Goal: Use online tool/utility: Utilize a website feature to perform a specific function

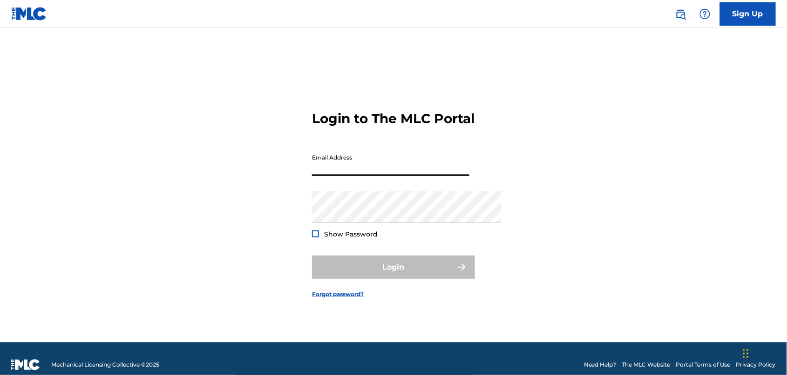
type input "[EMAIL_ADDRESS][DOMAIN_NAME]"
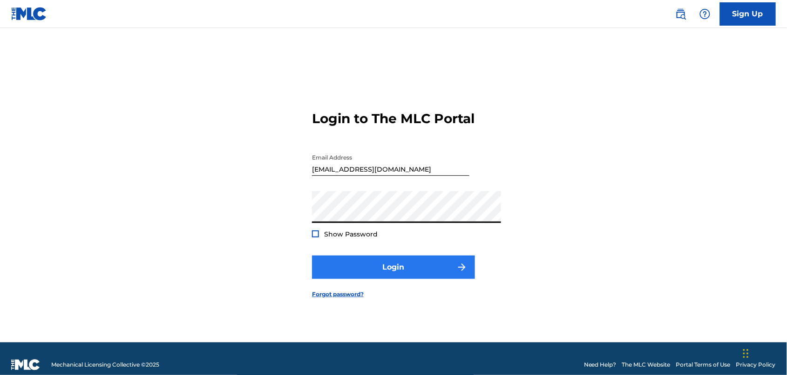
click at [376, 279] on button "Login" at bounding box center [393, 266] width 163 height 23
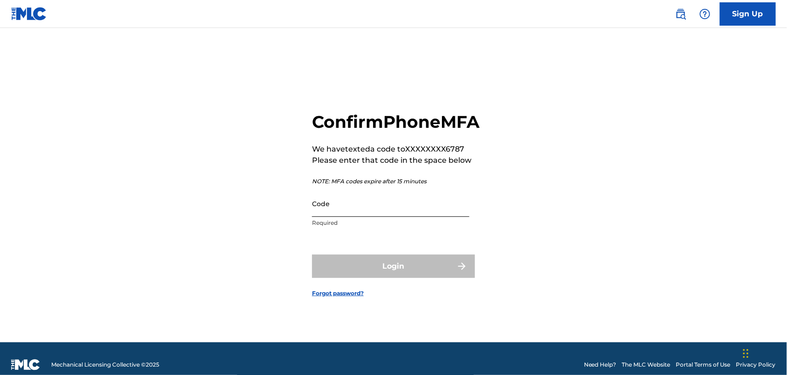
click at [353, 211] on input "Code" at bounding box center [390, 203] width 157 height 27
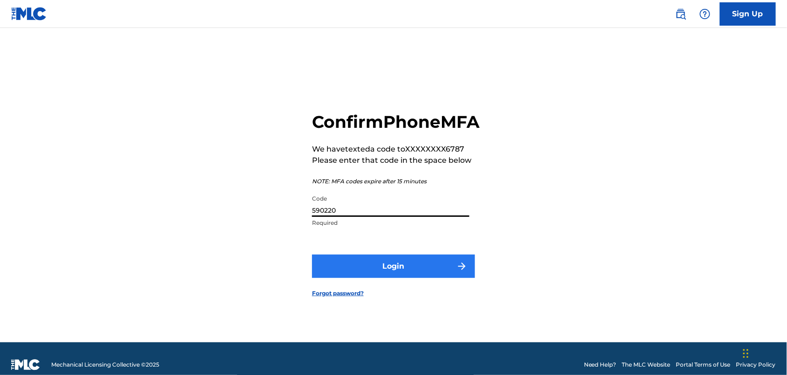
type input "590220"
click at [366, 278] on button "Login" at bounding box center [393, 265] width 163 height 23
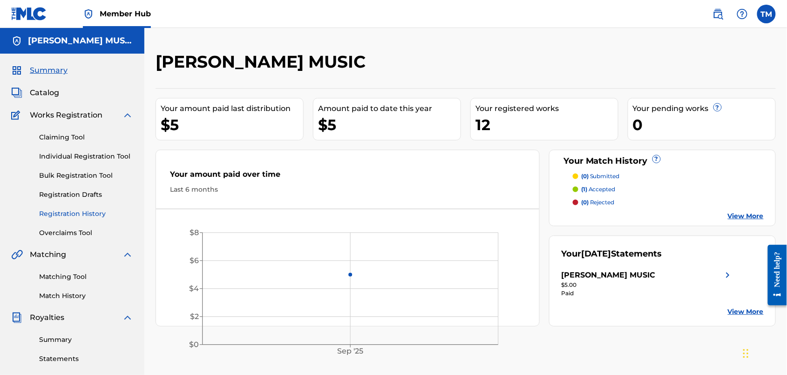
click at [107, 218] on link "Registration History" at bounding box center [86, 214] width 94 height 10
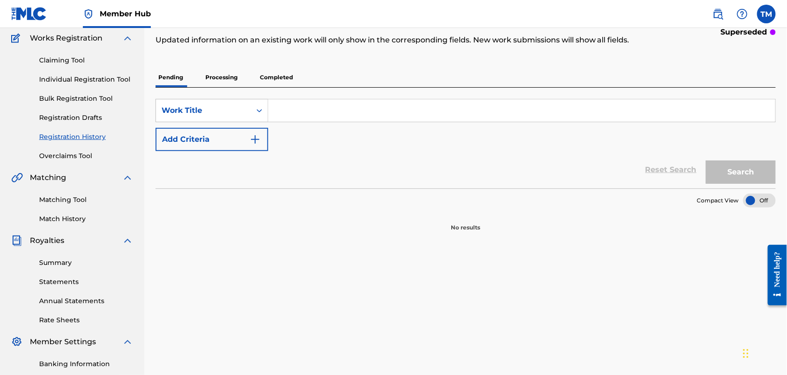
scroll to position [77, 0]
click at [240, 87] on p "Processing" at bounding box center [222, 78] width 38 height 20
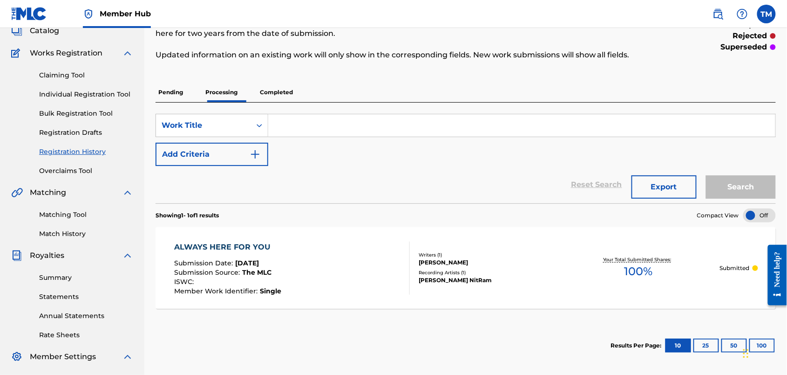
scroll to position [58, 0]
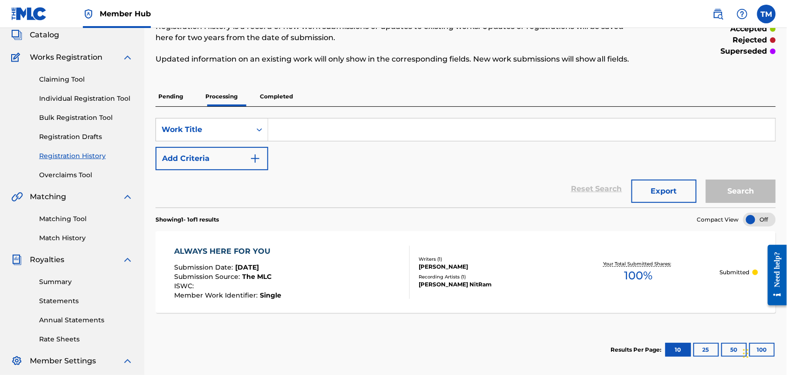
click at [296, 106] on p "Completed" at bounding box center [276, 97] width 39 height 20
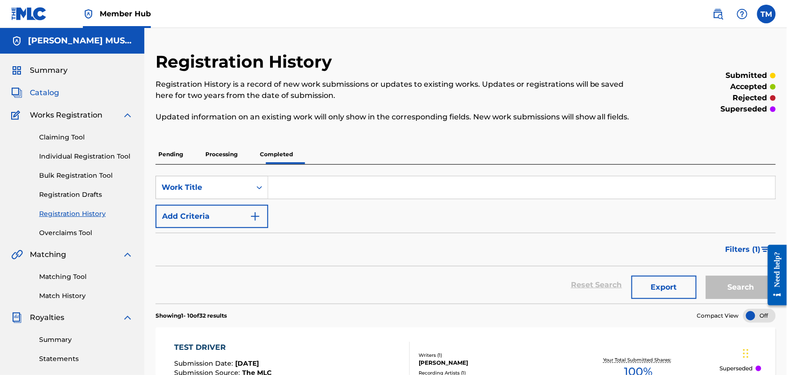
click at [55, 98] on span "Catalog" at bounding box center [44, 92] width 29 height 11
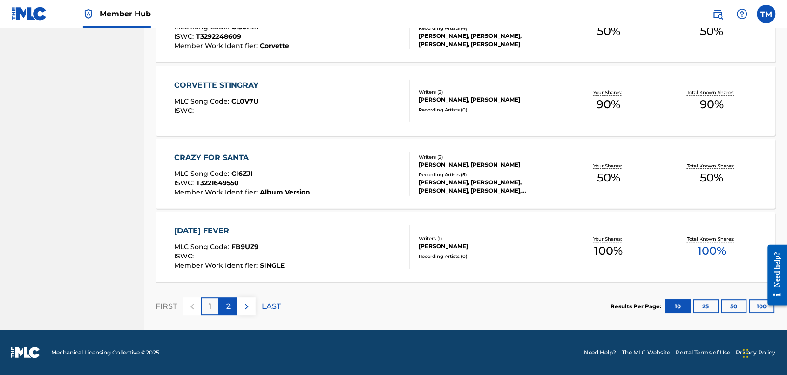
click at [231, 300] on p "2" at bounding box center [228, 305] width 4 height 11
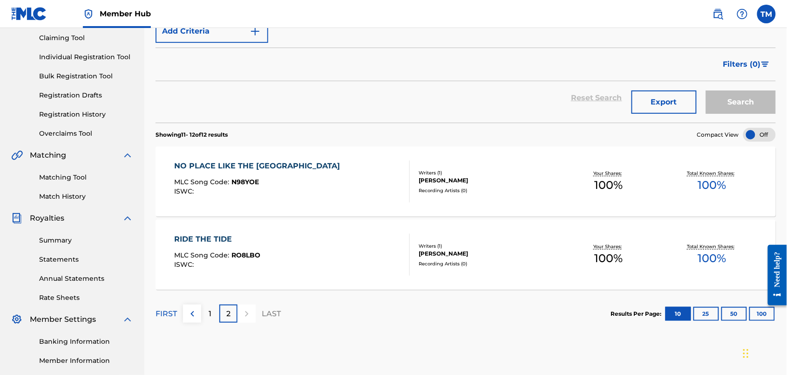
scroll to position [94, 0]
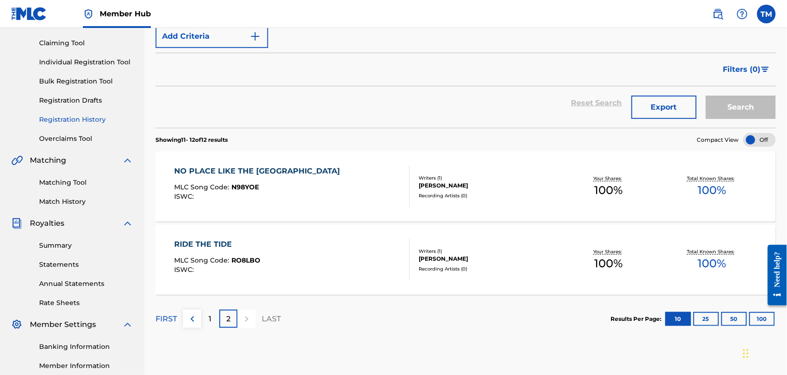
click at [102, 124] on link "Registration History" at bounding box center [86, 120] width 94 height 10
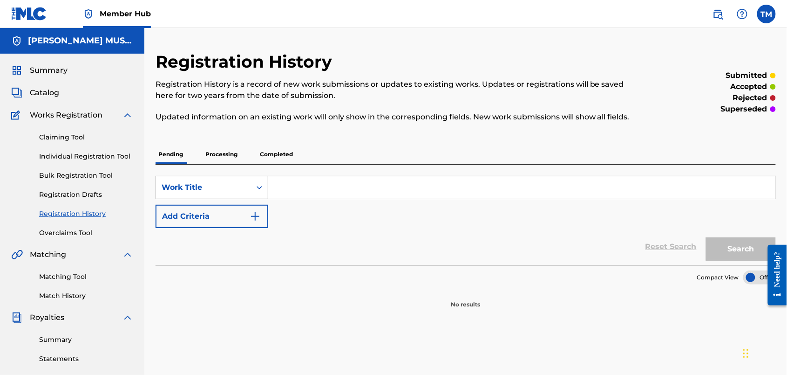
click at [296, 164] on p "Completed" at bounding box center [276, 154] width 39 height 20
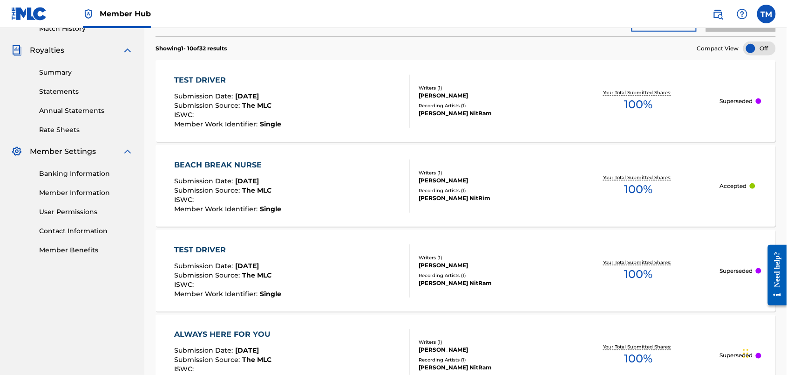
scroll to position [267, 0]
click at [239, 86] on div "TEST DRIVER" at bounding box center [227, 80] width 107 height 11
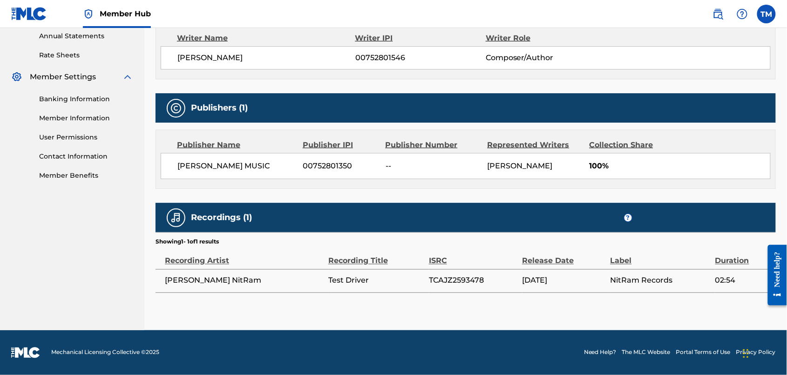
scroll to position [457, 0]
click at [438, 276] on span "TCAJZ2593478" at bounding box center [456, 280] width 55 height 9
copy span "TCAJZ2593478"
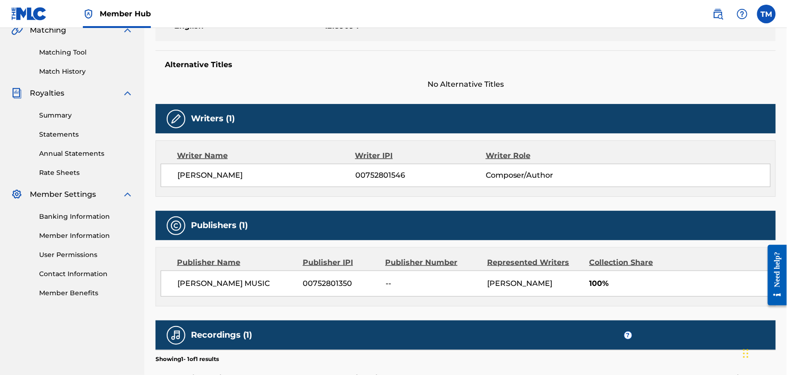
scroll to position [224, 0]
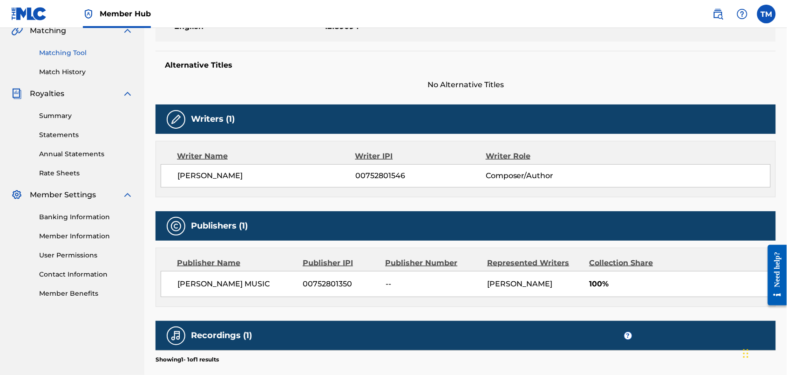
click at [85, 58] on link "Matching Tool" at bounding box center [86, 53] width 94 height 10
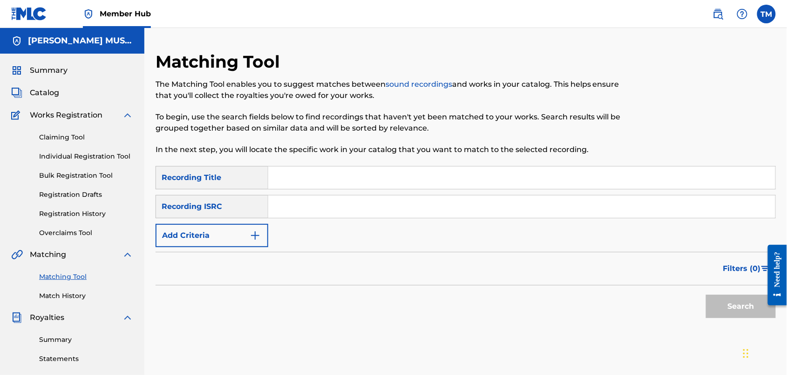
click at [358, 189] on input "Search Form" at bounding box center [521, 177] width 507 height 22
type input "Test Driver"
click at [352, 218] on input "Search Form" at bounding box center [521, 206] width 507 height 22
paste input "TCAJZ2593478"
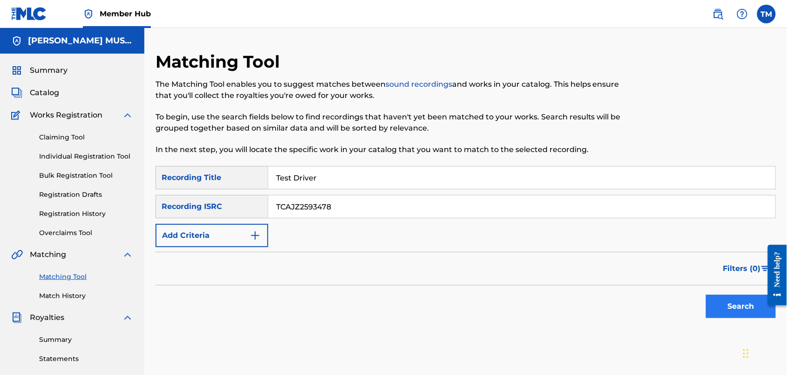
type input "TCAJZ2593478"
click at [722, 318] on button "Search" at bounding box center [741, 305] width 70 height 23
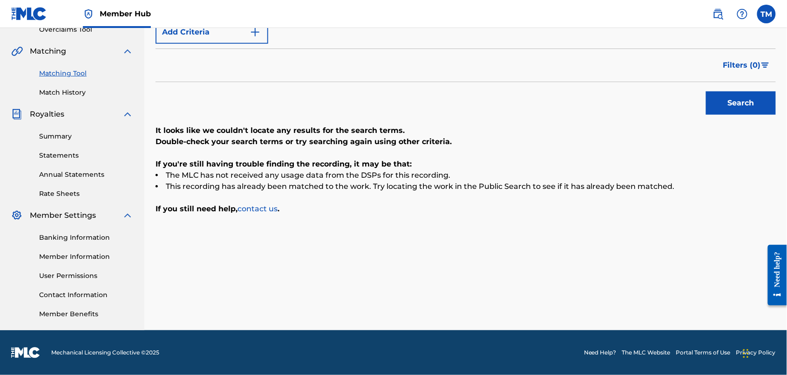
scroll to position [227, 0]
click at [727, 115] on button "Search" at bounding box center [741, 102] width 70 height 23
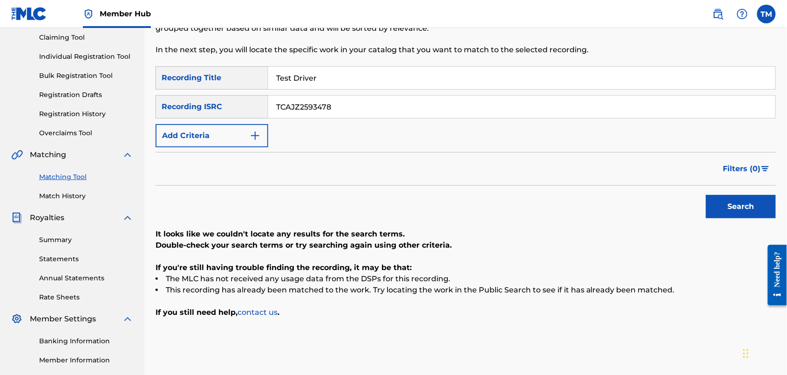
scroll to position [102, 0]
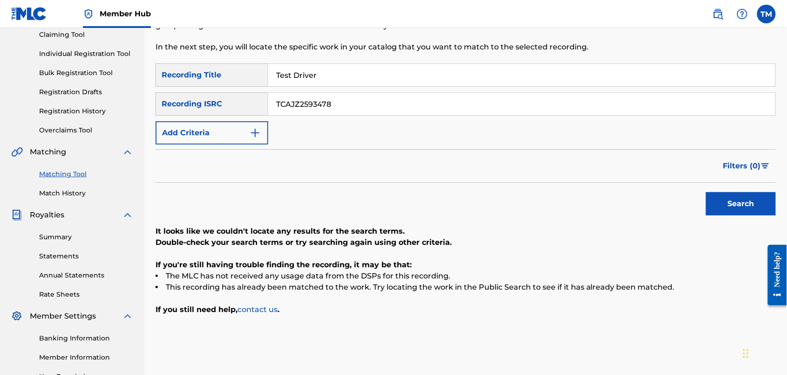
click at [391, 115] on input "TCAJZ2593478" at bounding box center [521, 104] width 507 height 22
click at [261, 138] on img "Search Form" at bounding box center [255, 132] width 11 height 11
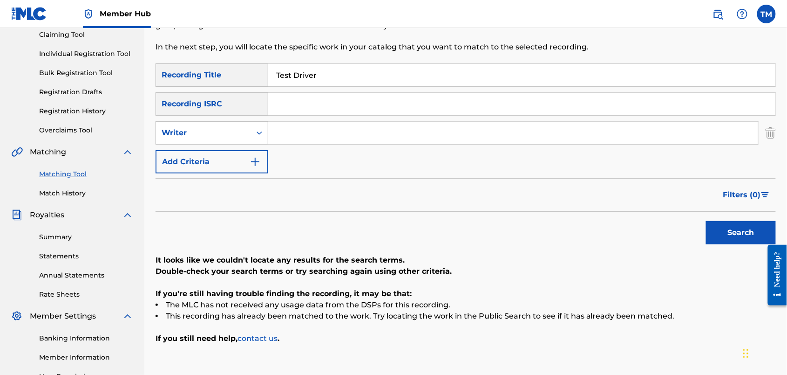
click at [338, 144] on input "Search Form" at bounding box center [513, 133] width 490 height 22
type input "[PERSON_NAME]"
click at [733, 244] on button "Search" at bounding box center [741, 232] width 70 height 23
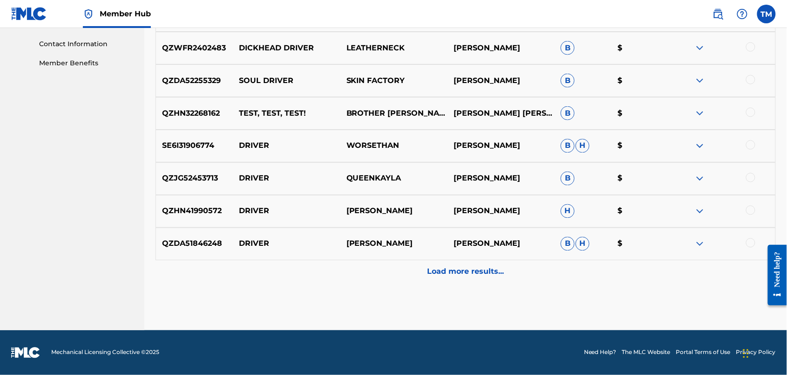
scroll to position [598, 0]
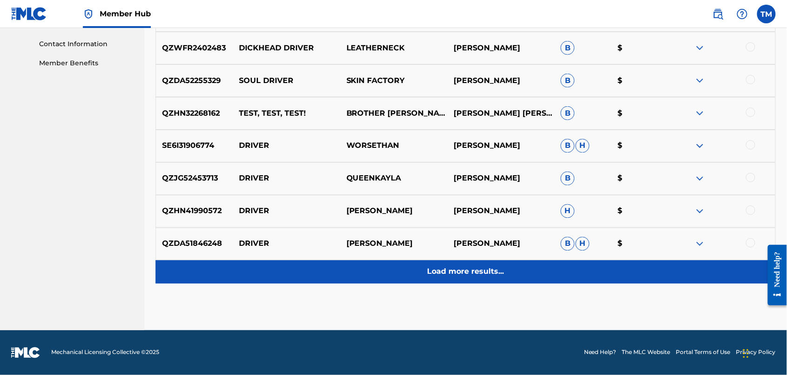
click at [491, 266] on p "Load more results..." at bounding box center [466, 271] width 77 height 11
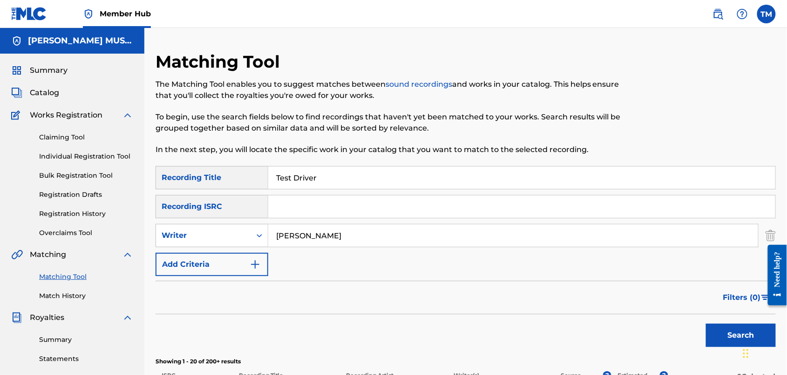
scroll to position [0, 0]
click at [370, 189] on input "Test Driver" at bounding box center [521, 177] width 507 height 22
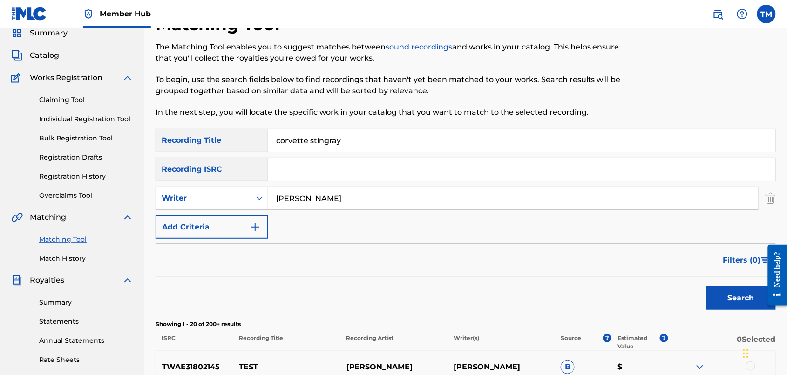
scroll to position [73, 0]
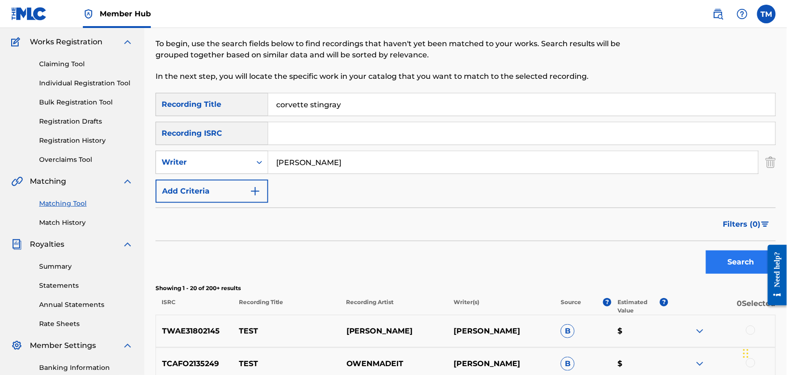
type input "corvette stingray"
click at [720, 273] on button "Search" at bounding box center [741, 261] width 70 height 23
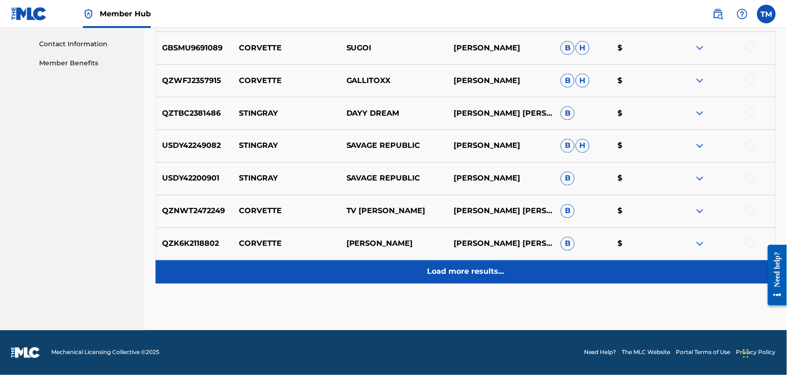
scroll to position [598, 0]
click at [498, 266] on p "Load more results..." at bounding box center [466, 271] width 77 height 11
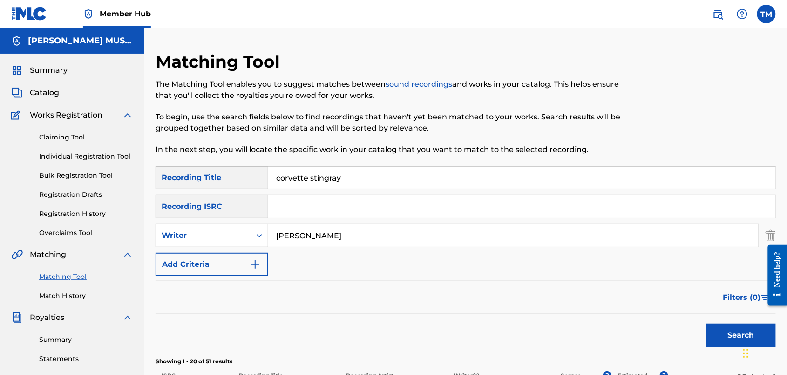
scroll to position [0, 0]
click at [56, 98] on span "Catalog" at bounding box center [44, 92] width 29 height 11
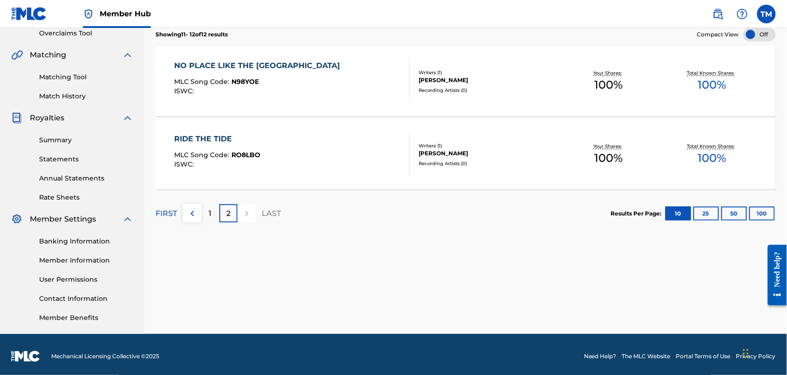
scroll to position [201, 0]
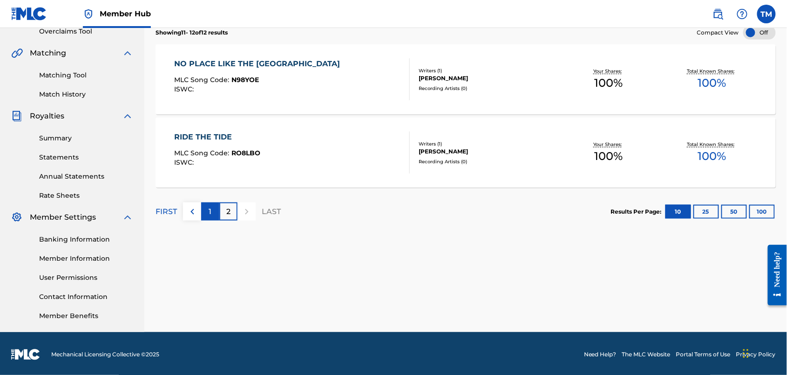
click at [212, 217] on p "1" at bounding box center [210, 211] width 3 height 11
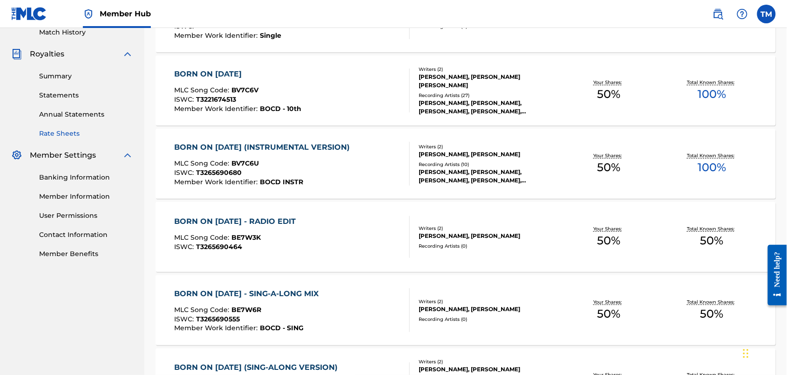
scroll to position [263, 0]
click at [69, 82] on link "Summary" at bounding box center [86, 77] width 94 height 10
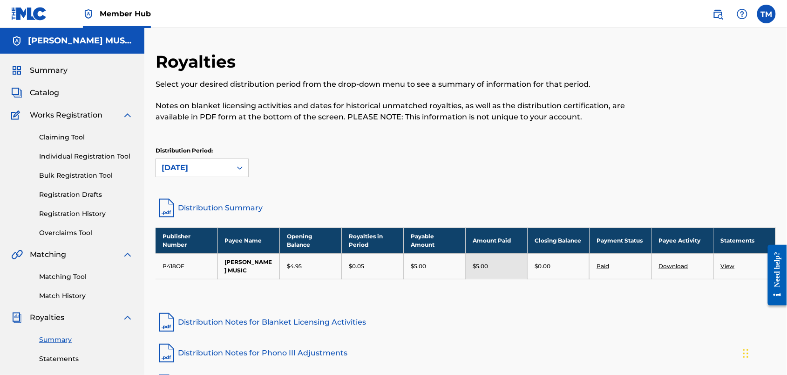
click at [266, 219] on link "Distribution Summary" at bounding box center [466, 208] width 621 height 22
click at [47, 98] on span "Catalog" at bounding box center [44, 92] width 29 height 11
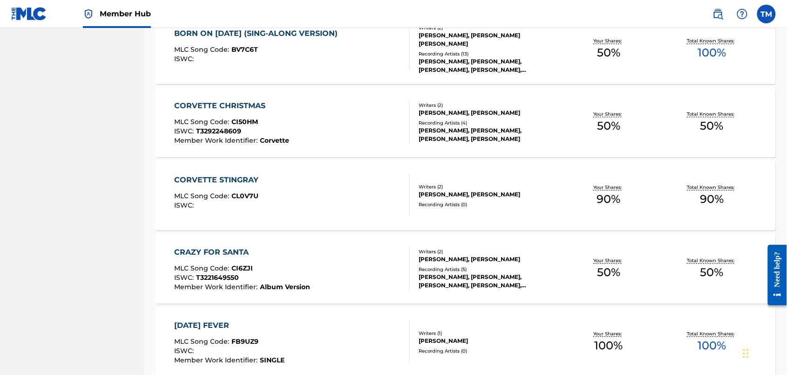
scroll to position [599, 0]
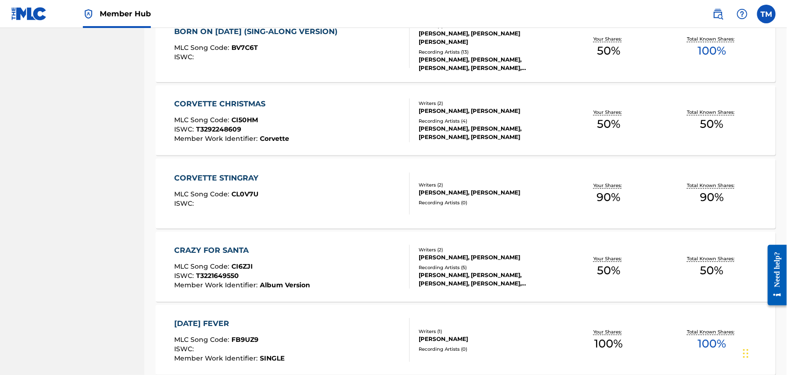
click at [253, 184] on div "CORVETTE STINGRAY" at bounding box center [218, 177] width 89 height 11
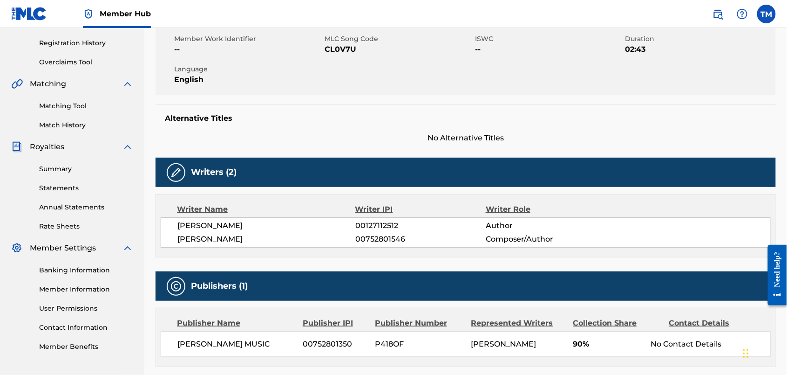
scroll to position [161, 0]
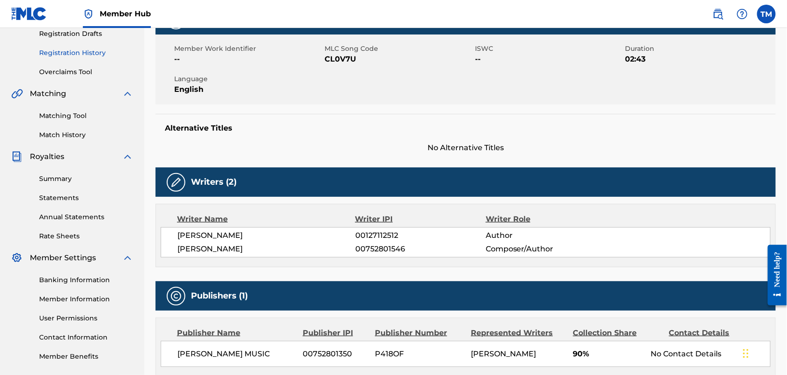
click at [94, 58] on link "Registration History" at bounding box center [86, 53] width 94 height 10
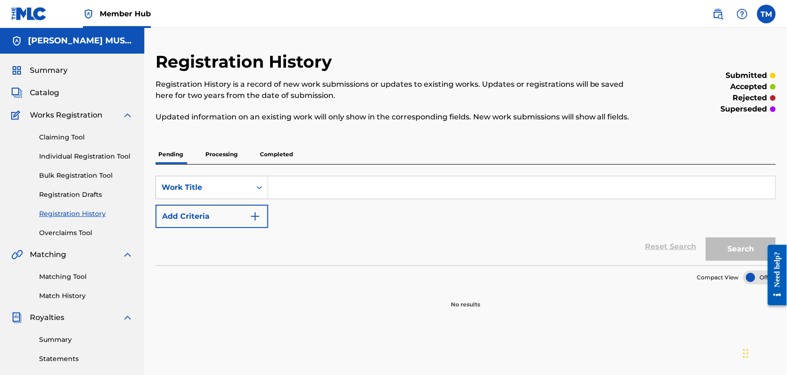
click at [296, 164] on p "Completed" at bounding box center [276, 154] width 39 height 20
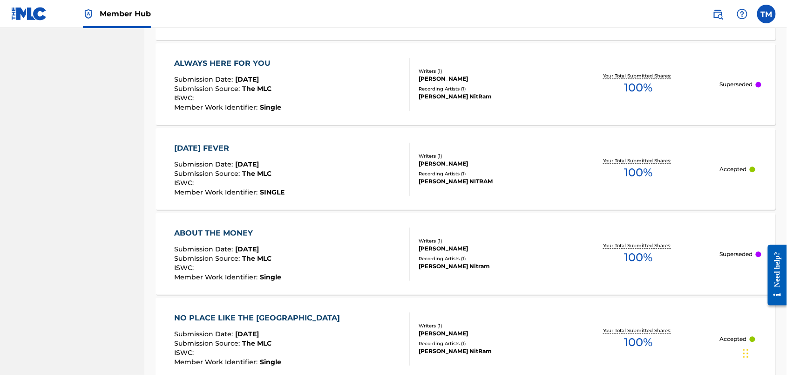
scroll to position [625, 0]
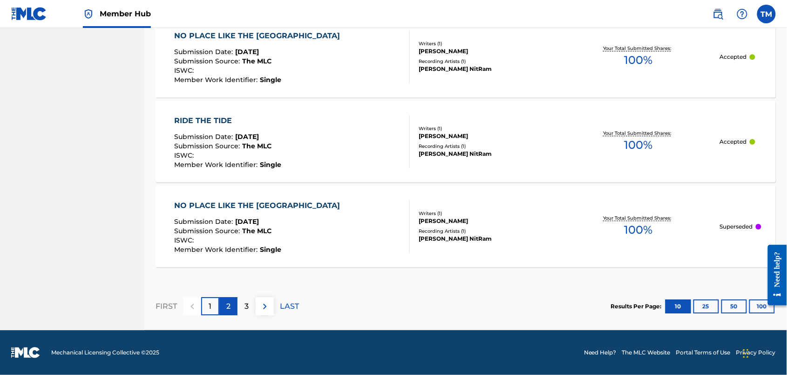
click at [231, 300] on p "2" at bounding box center [228, 305] width 4 height 11
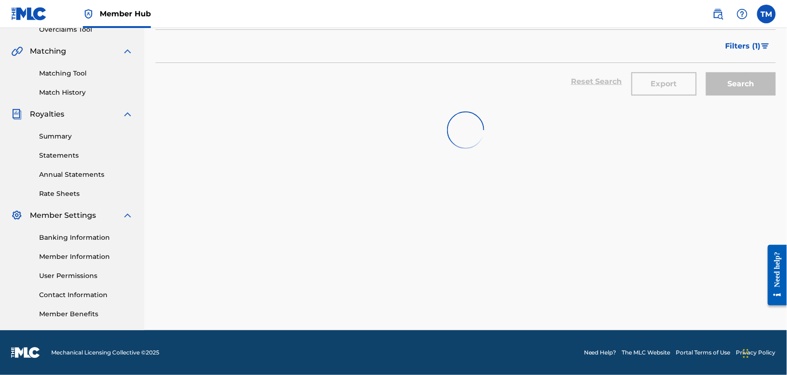
scroll to position [288, 0]
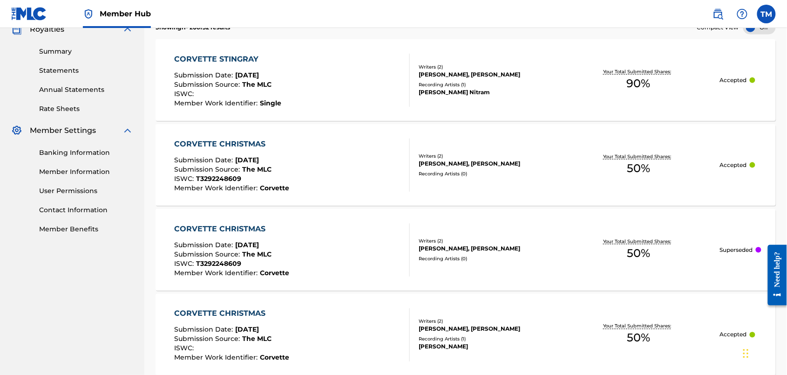
click at [259, 65] on div "CORVETTE STINGRAY" at bounding box center [227, 59] width 107 height 11
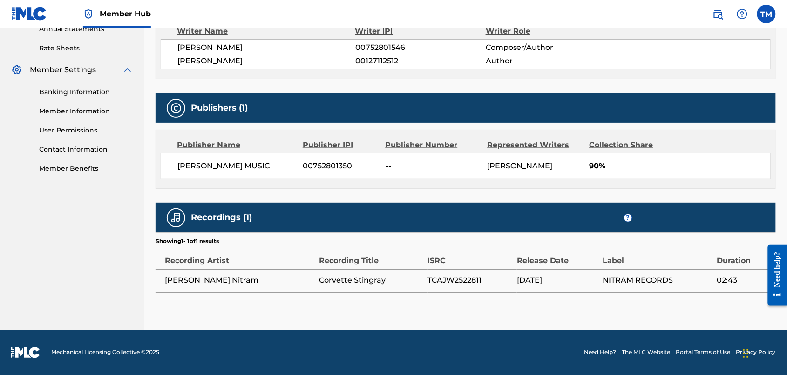
scroll to position [446, 0]
click at [438, 285] on span "TCAJW2522811" at bounding box center [455, 280] width 54 height 9
copy span "TCAJW2522811"
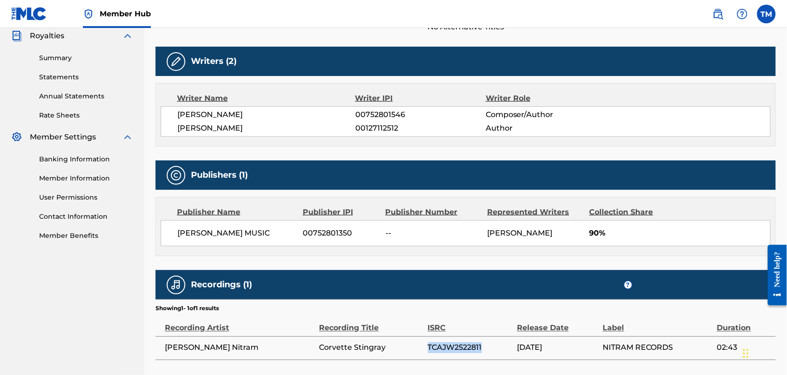
scroll to position [258, 0]
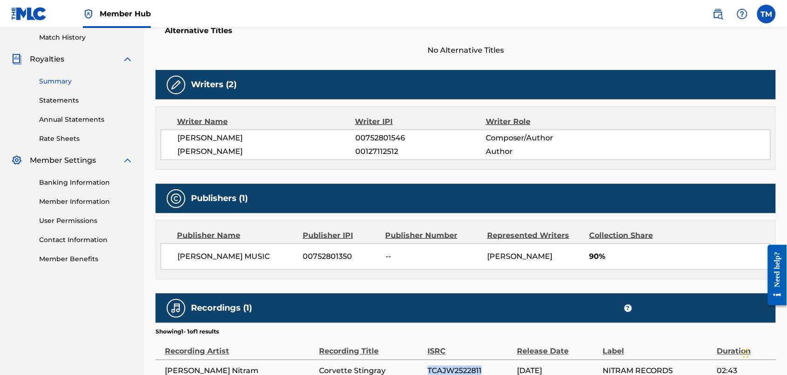
click at [66, 86] on link "Summary" at bounding box center [86, 81] width 94 height 10
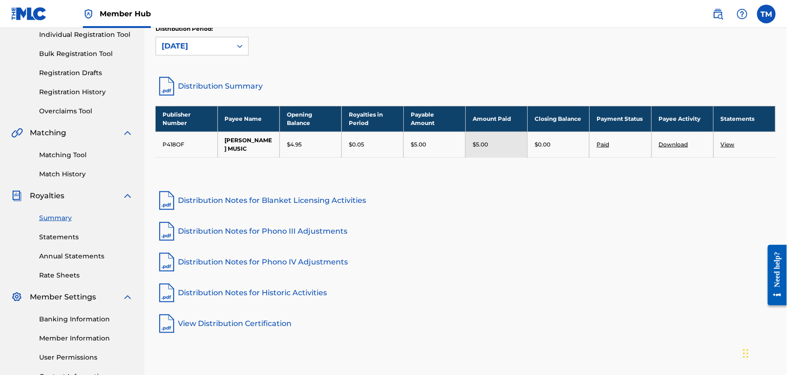
scroll to position [129, 0]
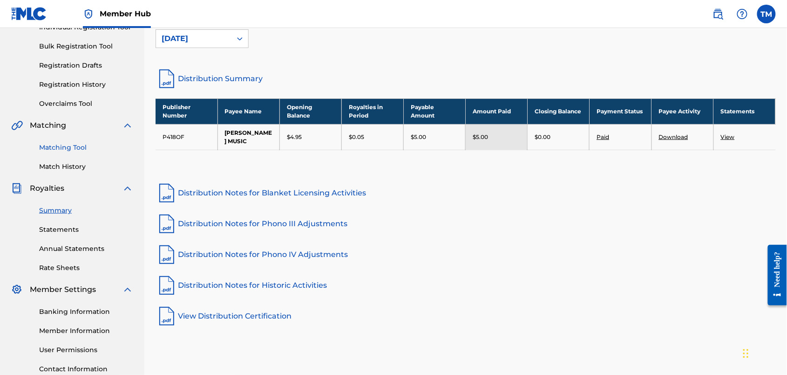
click at [68, 152] on link "Matching Tool" at bounding box center [86, 148] width 94 height 10
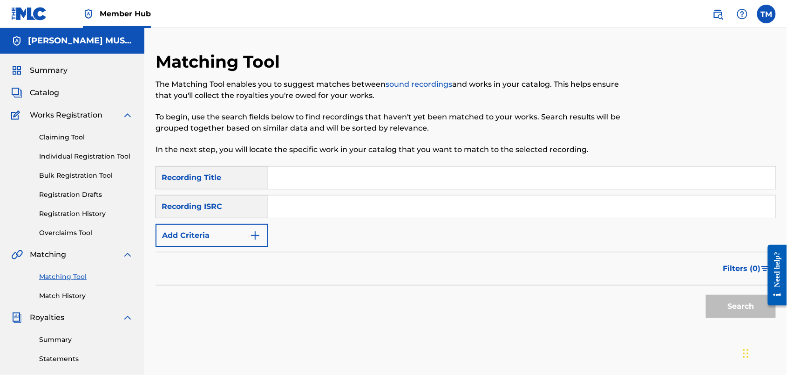
click at [341, 218] on input "Search Form" at bounding box center [521, 206] width 507 height 22
paste input "TCAJW2522811"
type input "TCAJW2522811"
click at [336, 189] on input "Search Form" at bounding box center [521, 177] width 507 height 22
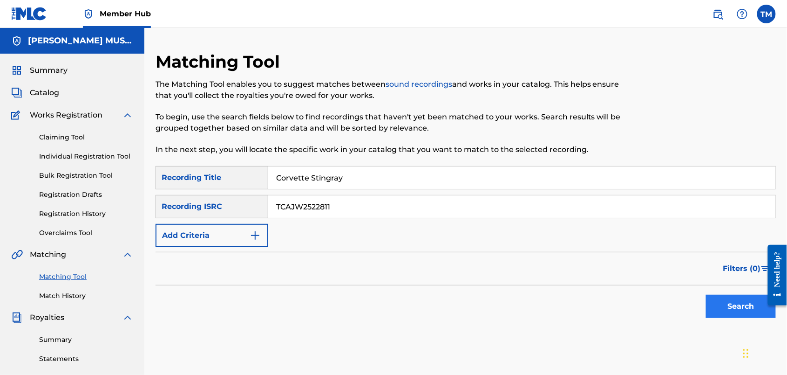
type input "Corvette Stingray"
click at [716, 318] on button "Search" at bounding box center [741, 305] width 70 height 23
